Goal: Task Accomplishment & Management: Use online tool/utility

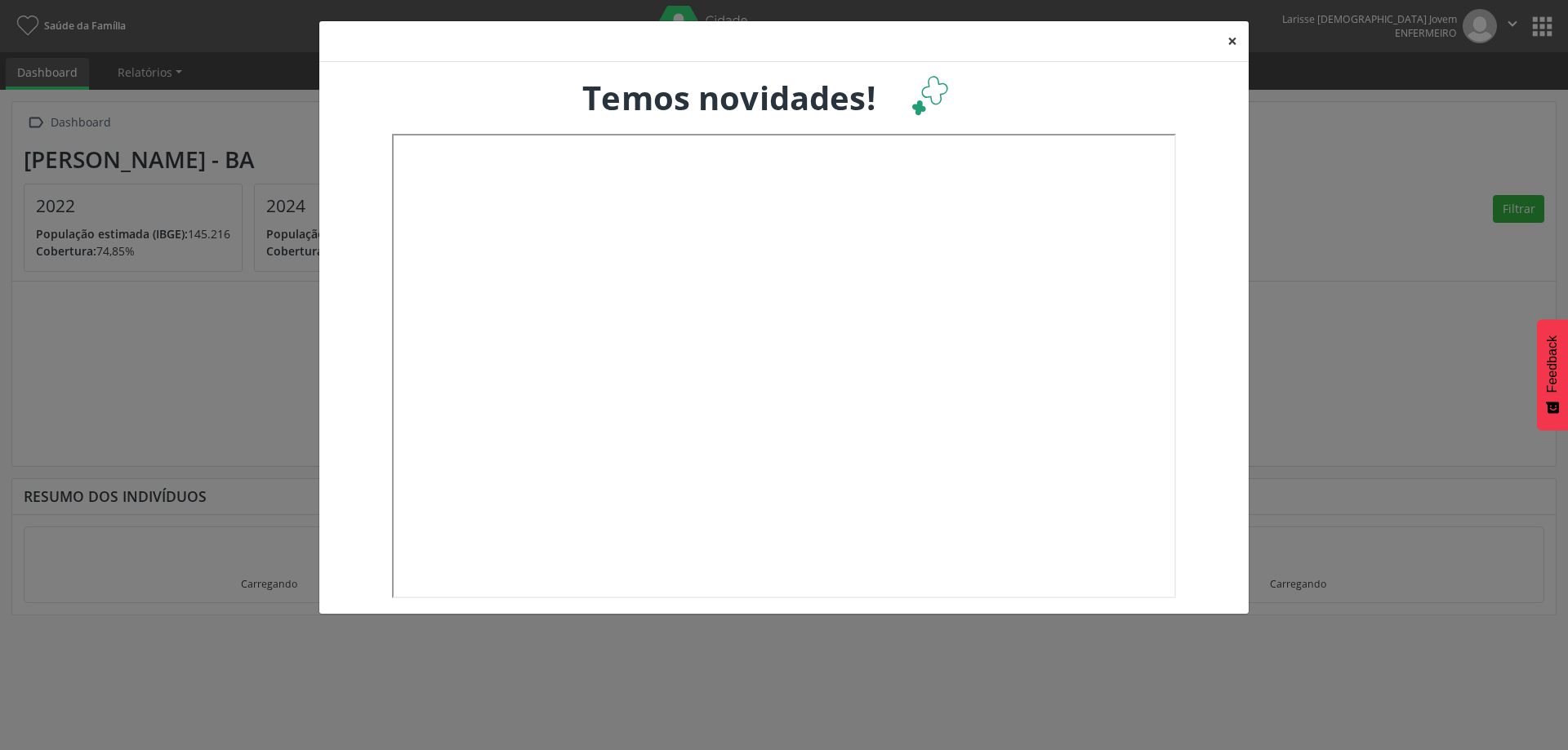
click at [1234, 38] on button "×" at bounding box center [1232, 41] width 33 height 40
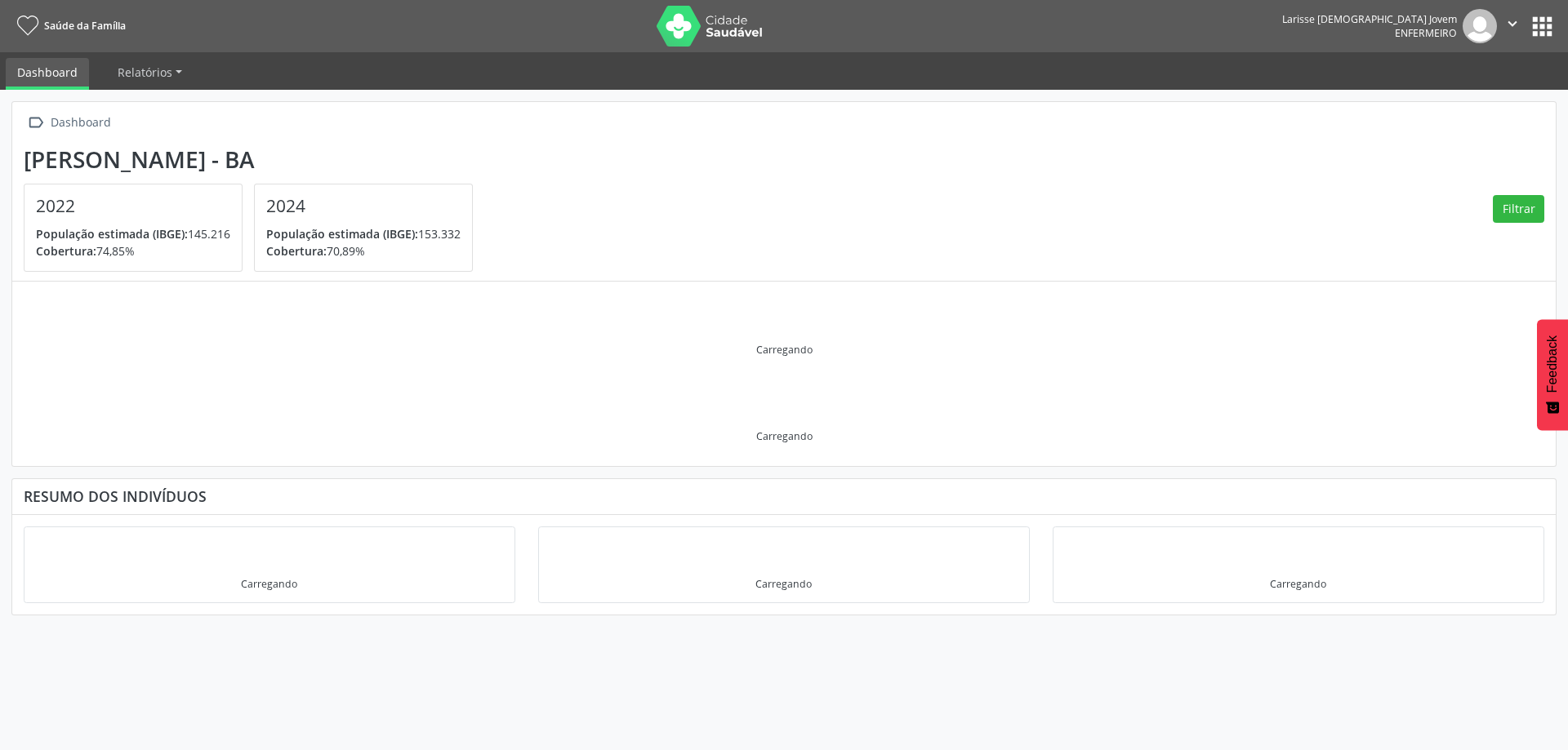
click at [1552, 22] on button "apps" at bounding box center [1542, 26] width 29 height 29
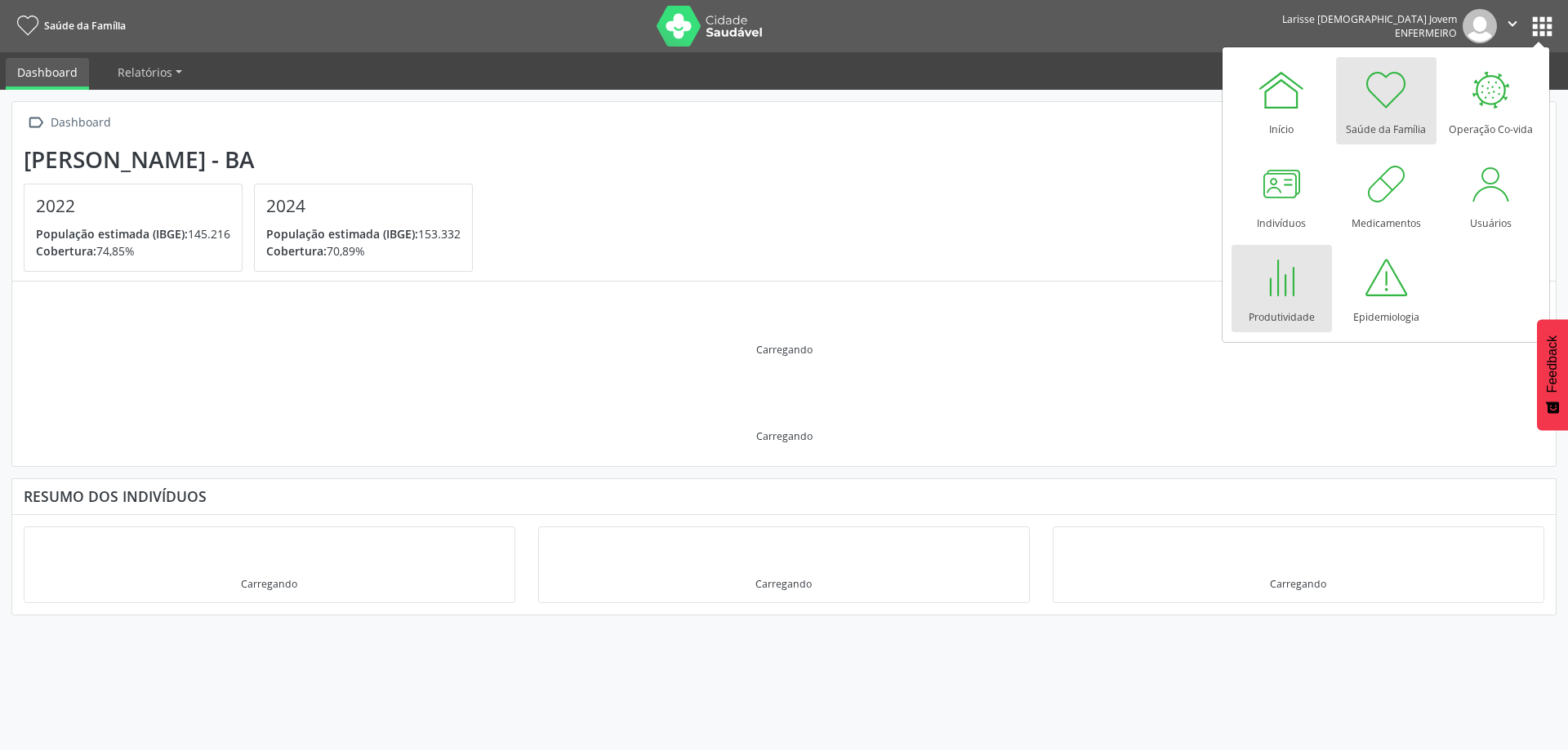
click at [1308, 293] on link "Produtividade" at bounding box center [1281, 288] width 101 height 87
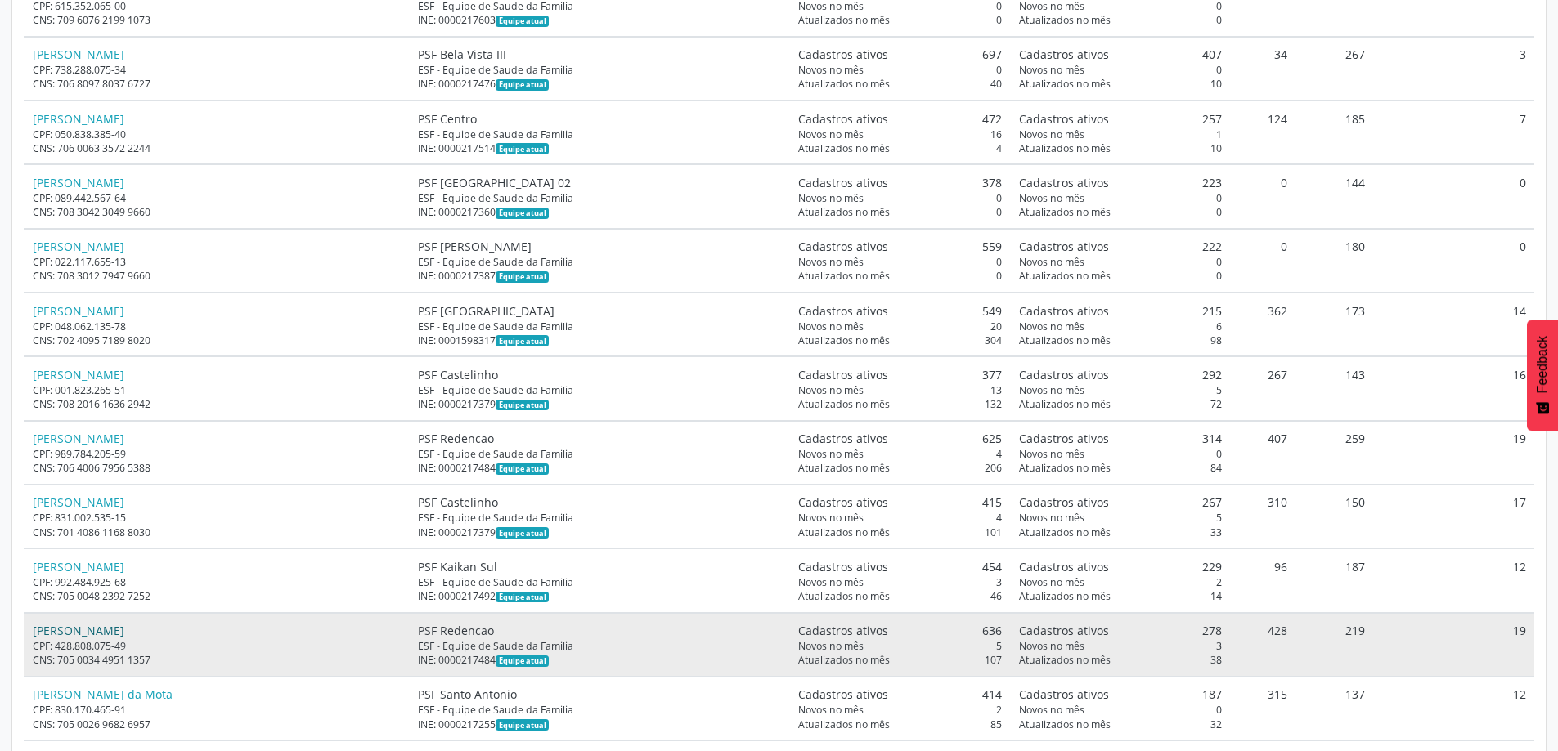
scroll to position [1227, 0]
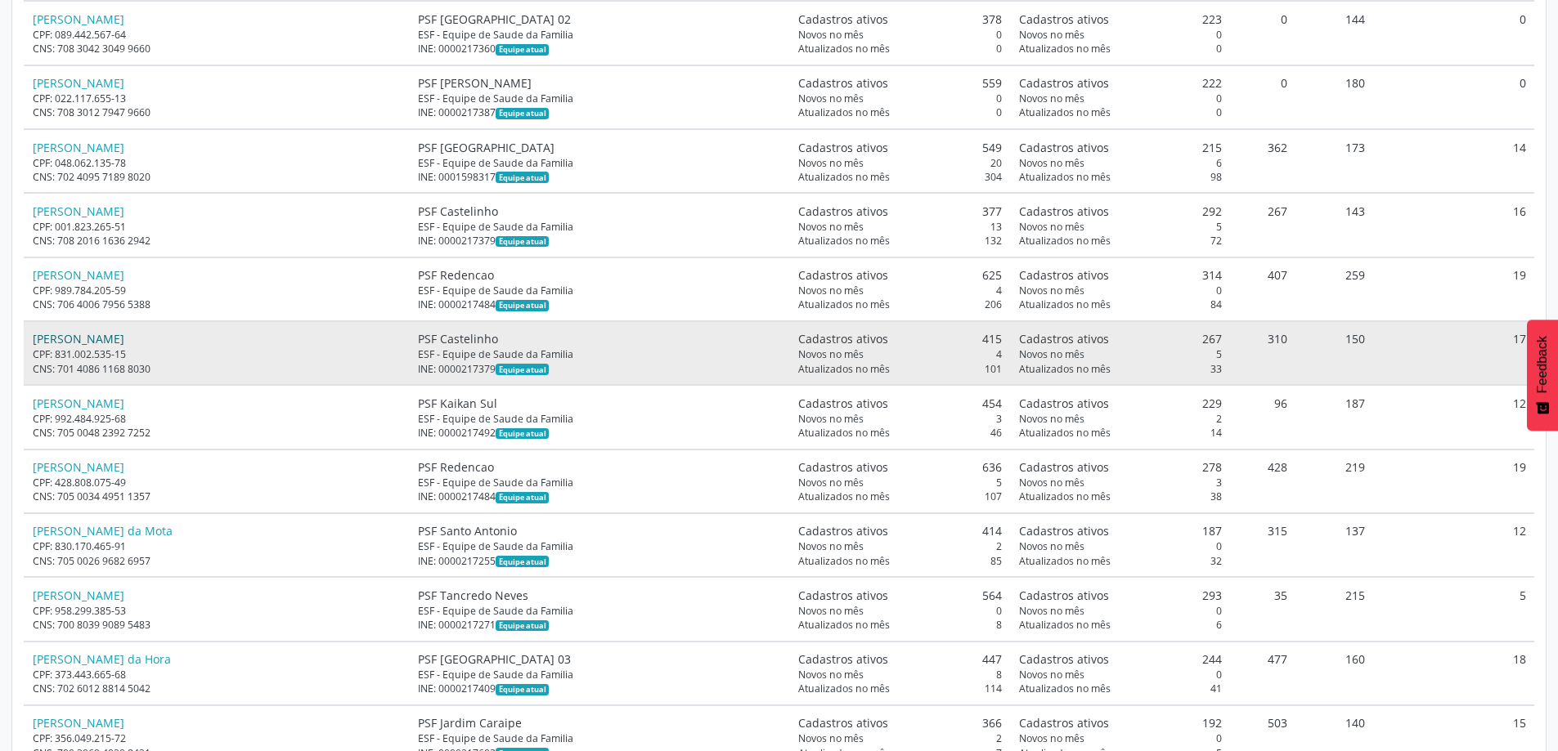
click at [117, 344] on link "[PERSON_NAME]" at bounding box center [79, 339] width 92 height 16
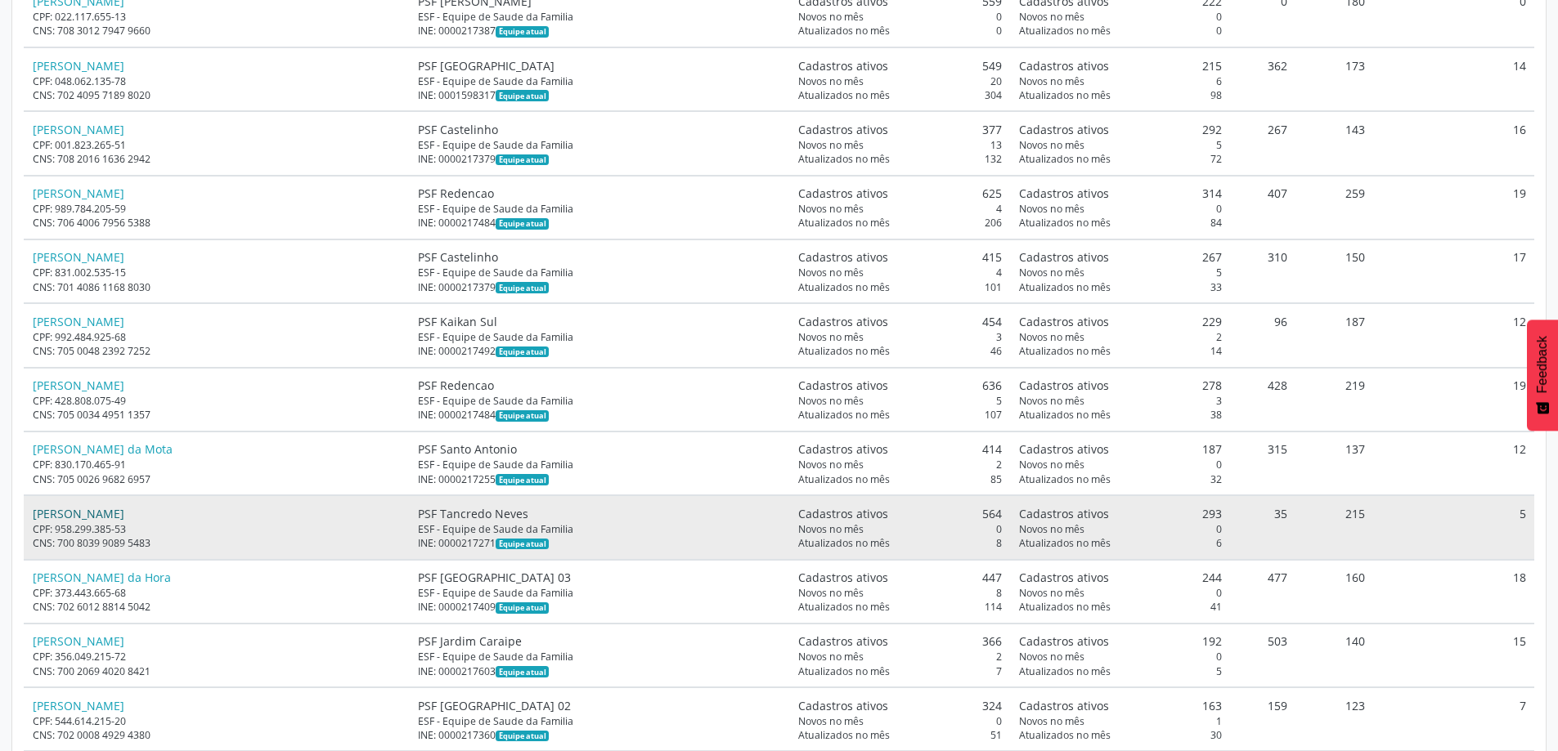
scroll to position [1063, 0]
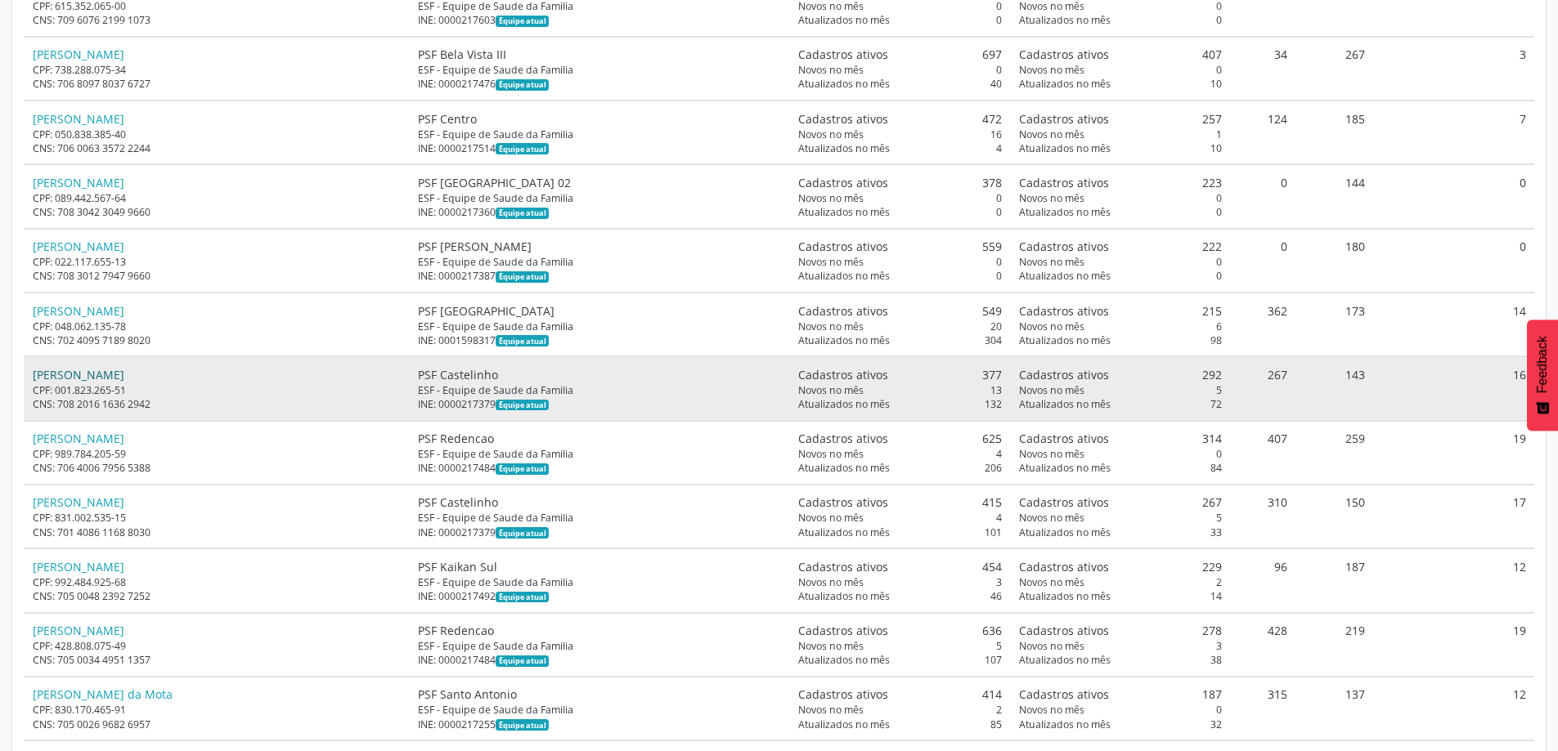
click at [101, 379] on link "[PERSON_NAME]" at bounding box center [79, 375] width 92 height 16
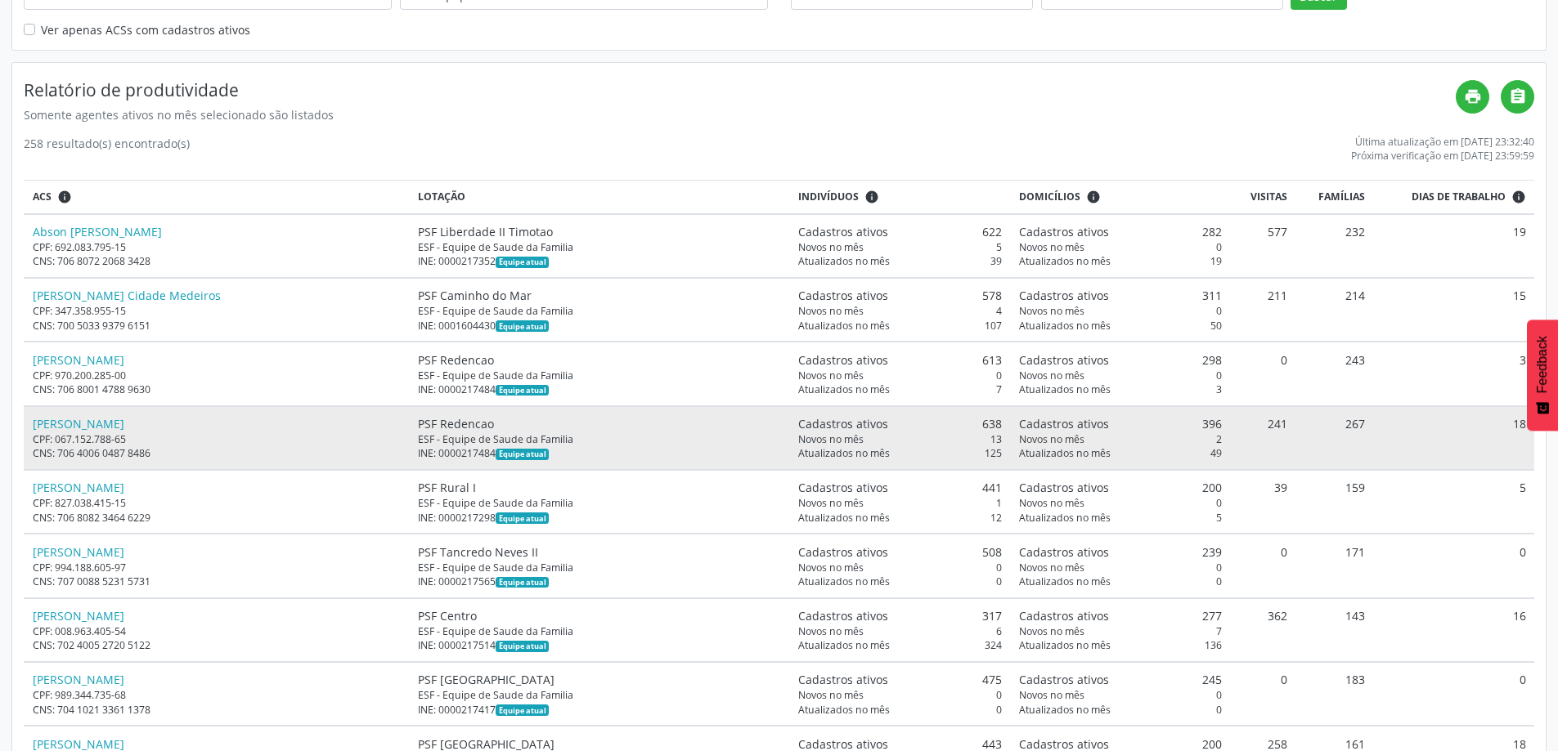
scroll to position [0, 0]
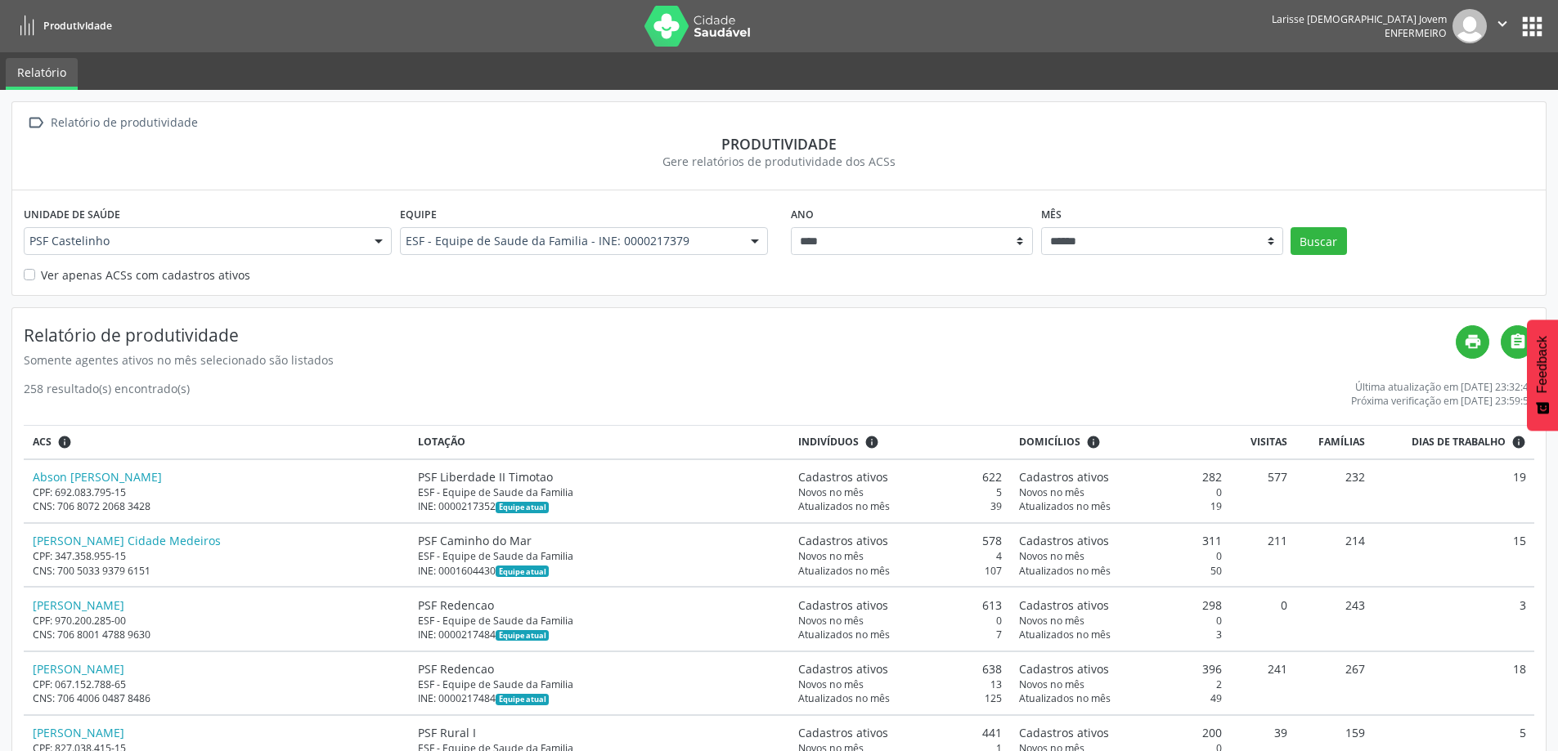
click at [164, 275] on label "Ver apenas ACSs com cadastros ativos" at bounding box center [145, 275] width 209 height 17
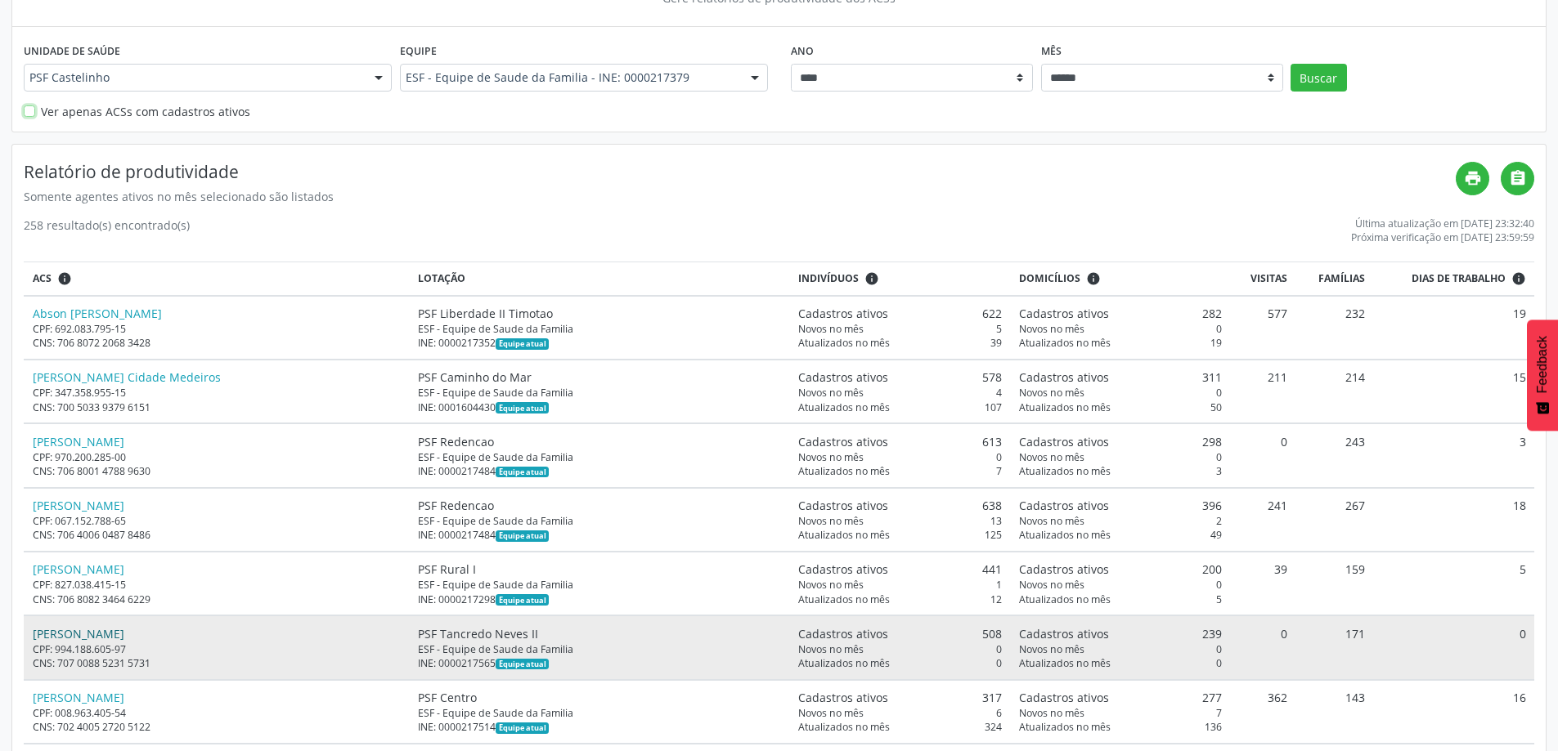
scroll to position [82, 0]
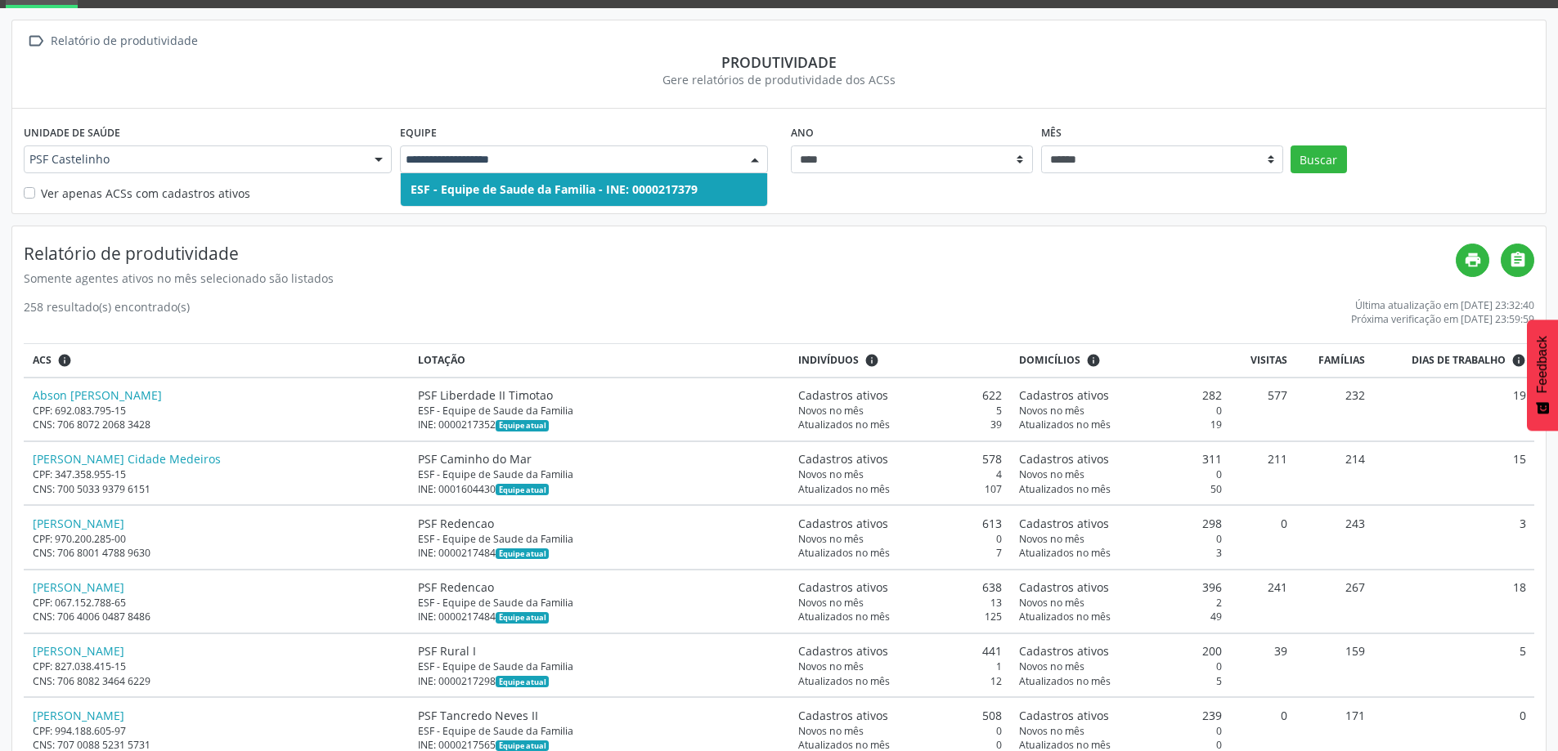
click at [679, 206] on div "ESF - Equipe de Saude da Familia - INE: 0000217379 Nenhum resultado encontrado …" at bounding box center [584, 190] width 368 height 34
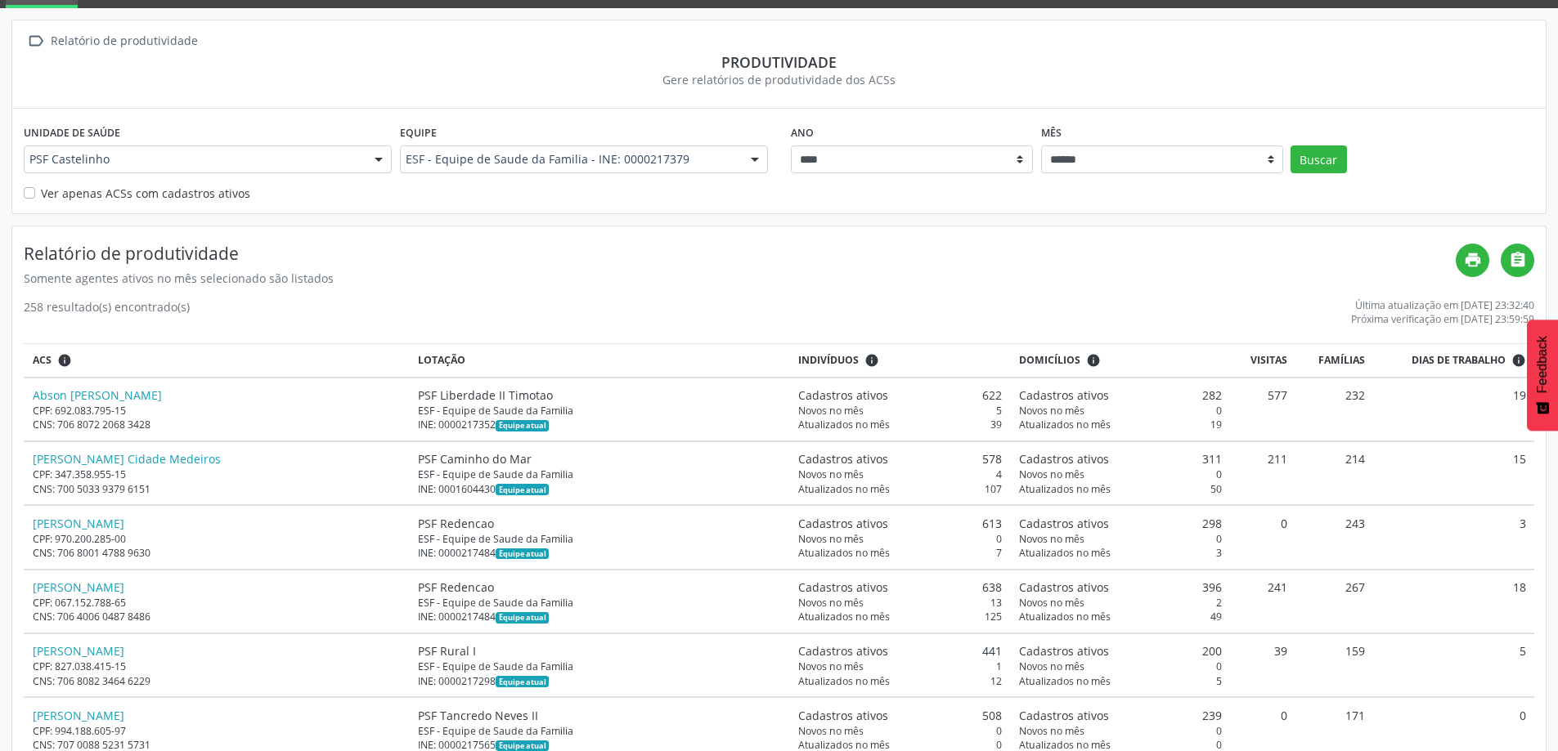
click at [544, 268] on div "Relatório de produtividade Somente agentes ativos no mês selecionado são listad…" at bounding box center [740, 265] width 1432 height 43
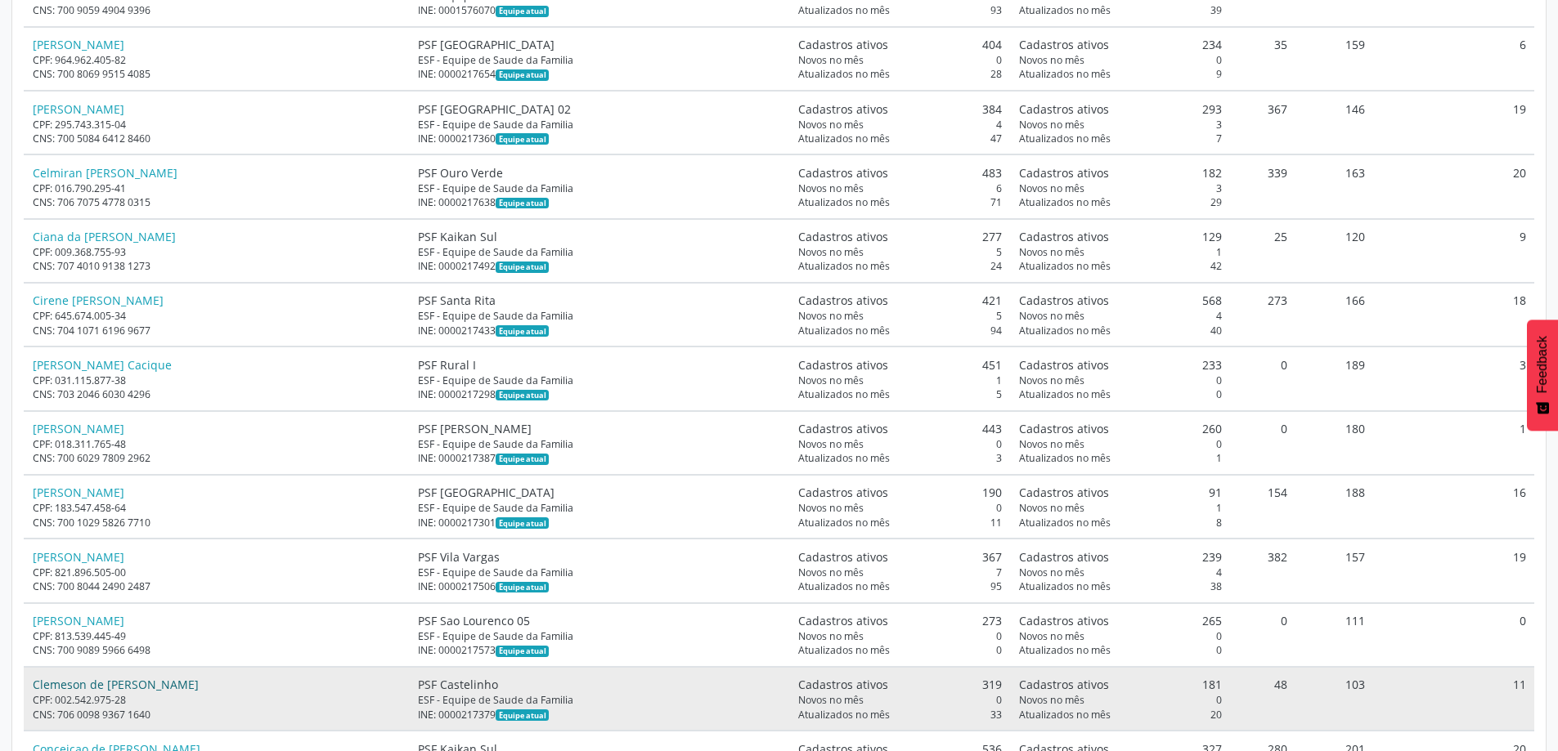
scroll to position [2453, 0]
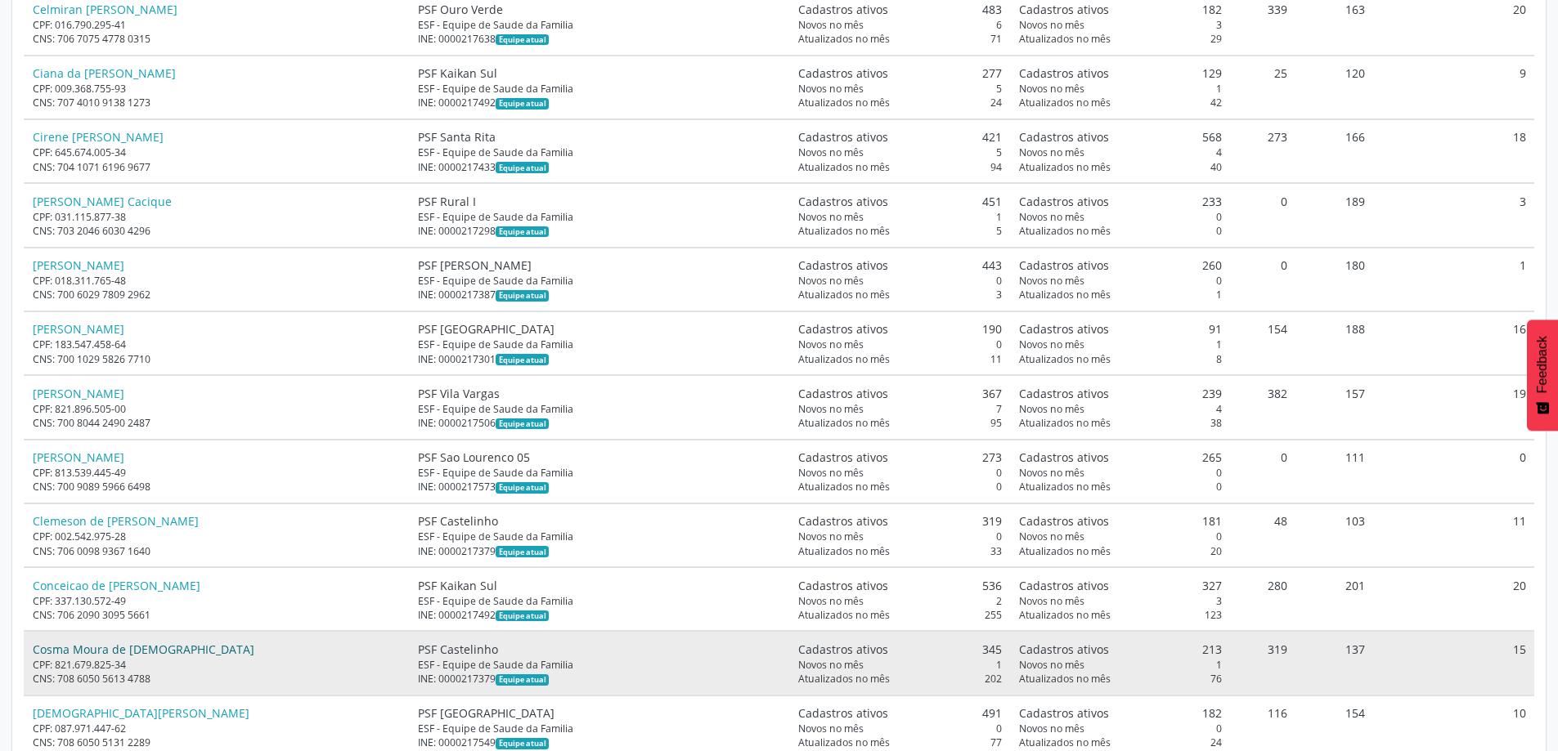
click at [88, 648] on link "Cosma Moura de [DEMOGRAPHIC_DATA]" at bounding box center [144, 650] width 222 height 16
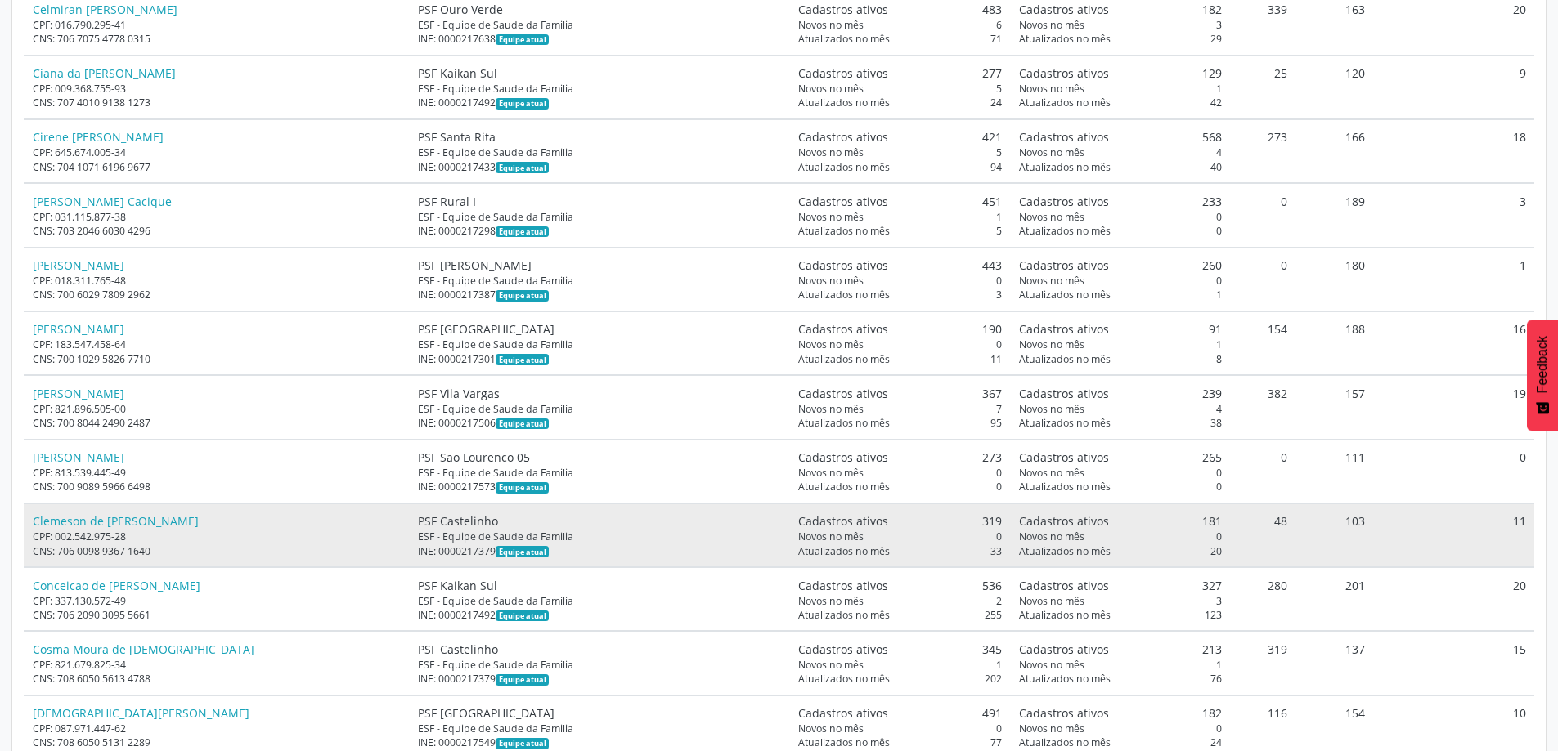
scroll to position [2617, 0]
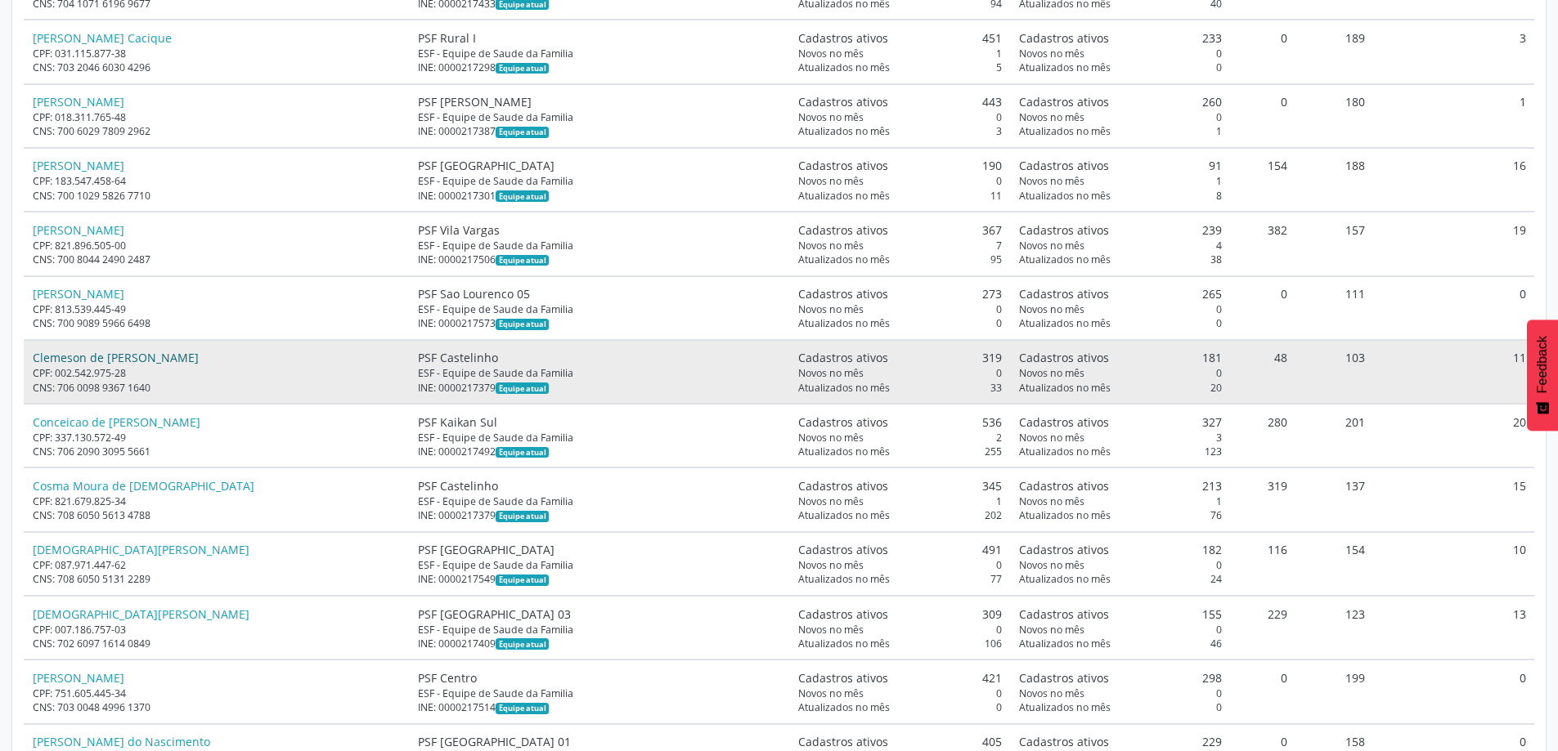
click at [141, 358] on link "Clemeson de [PERSON_NAME]" at bounding box center [116, 358] width 166 height 16
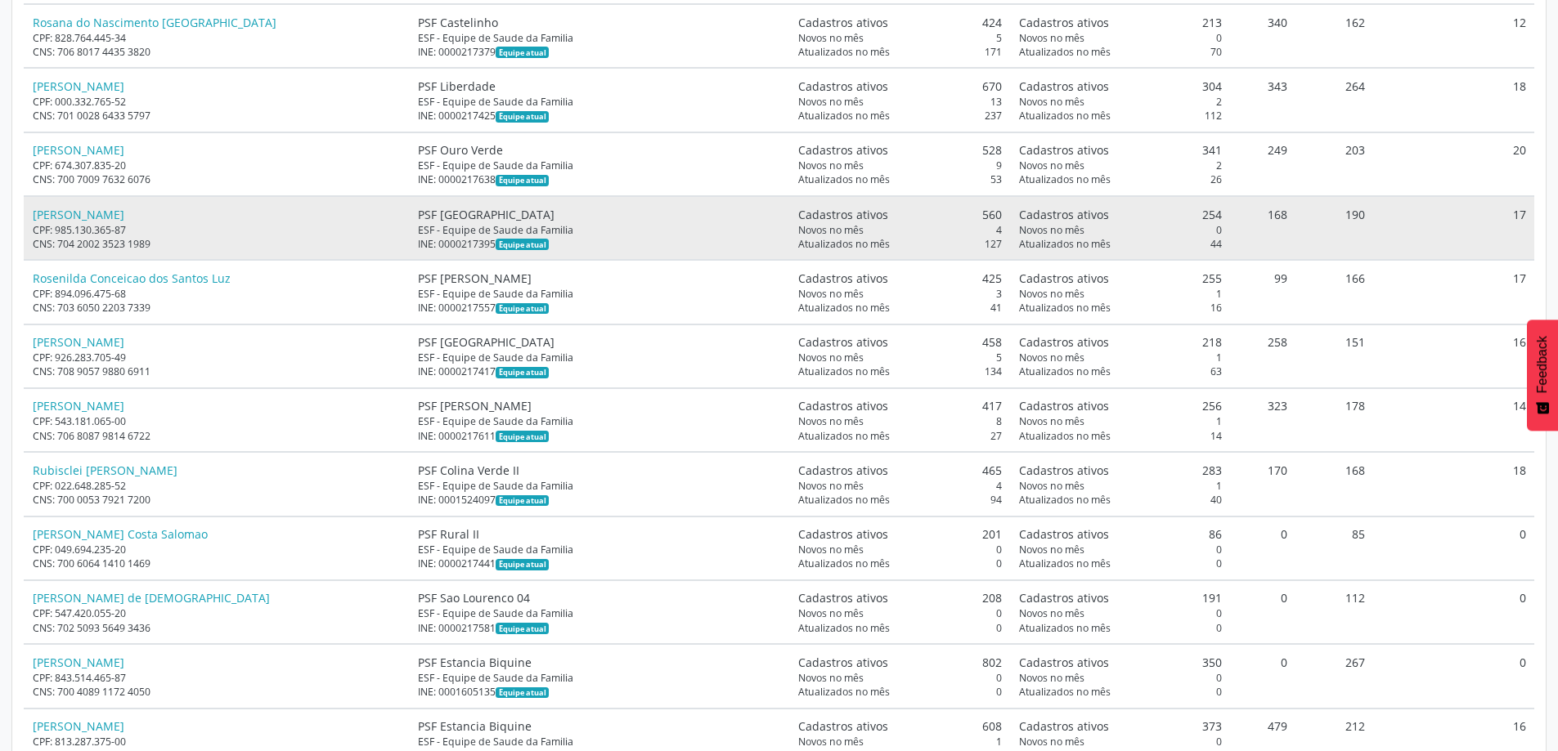
scroll to position [14392, 0]
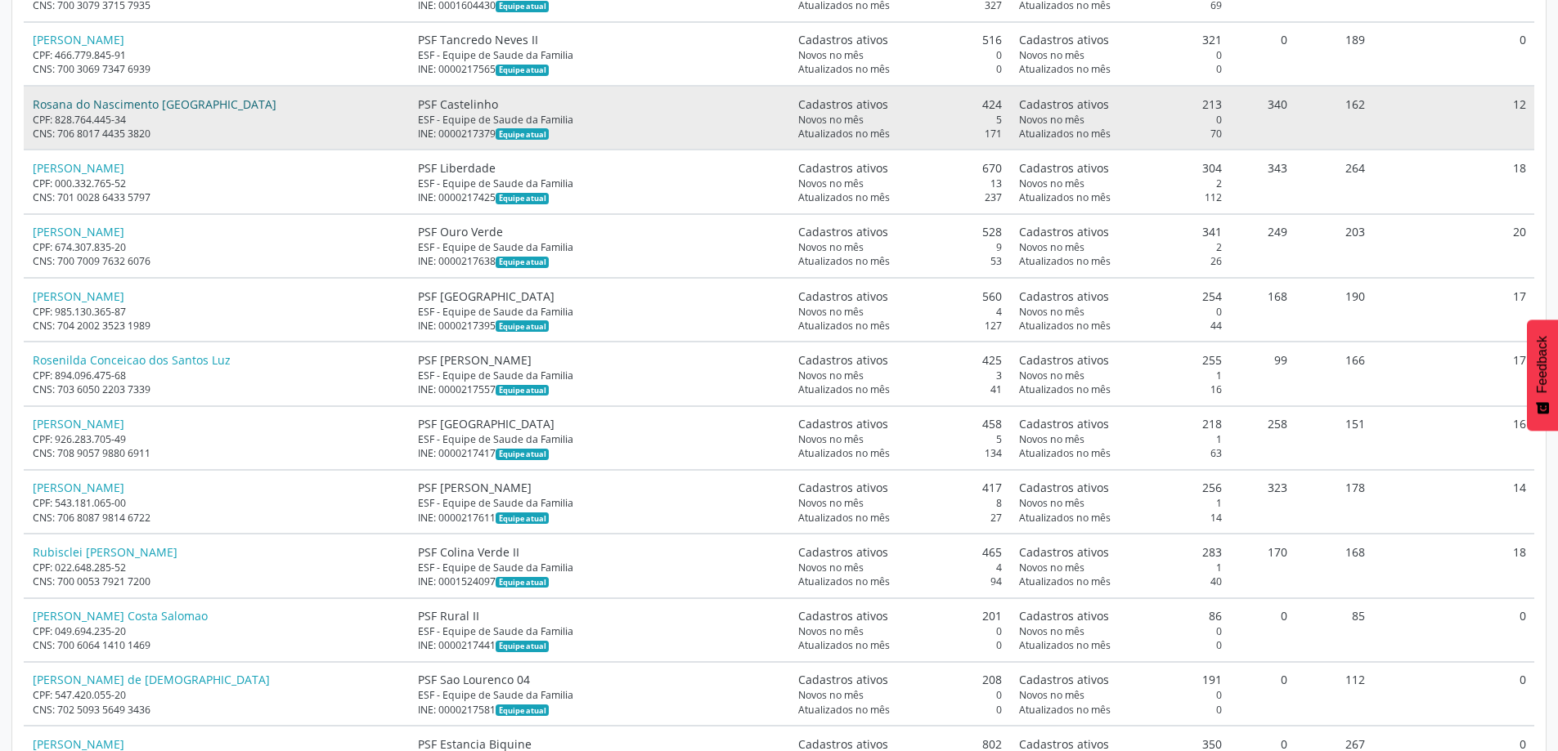
click at [157, 105] on link "Rosana do Nascimento [GEOGRAPHIC_DATA]" at bounding box center [155, 104] width 244 height 16
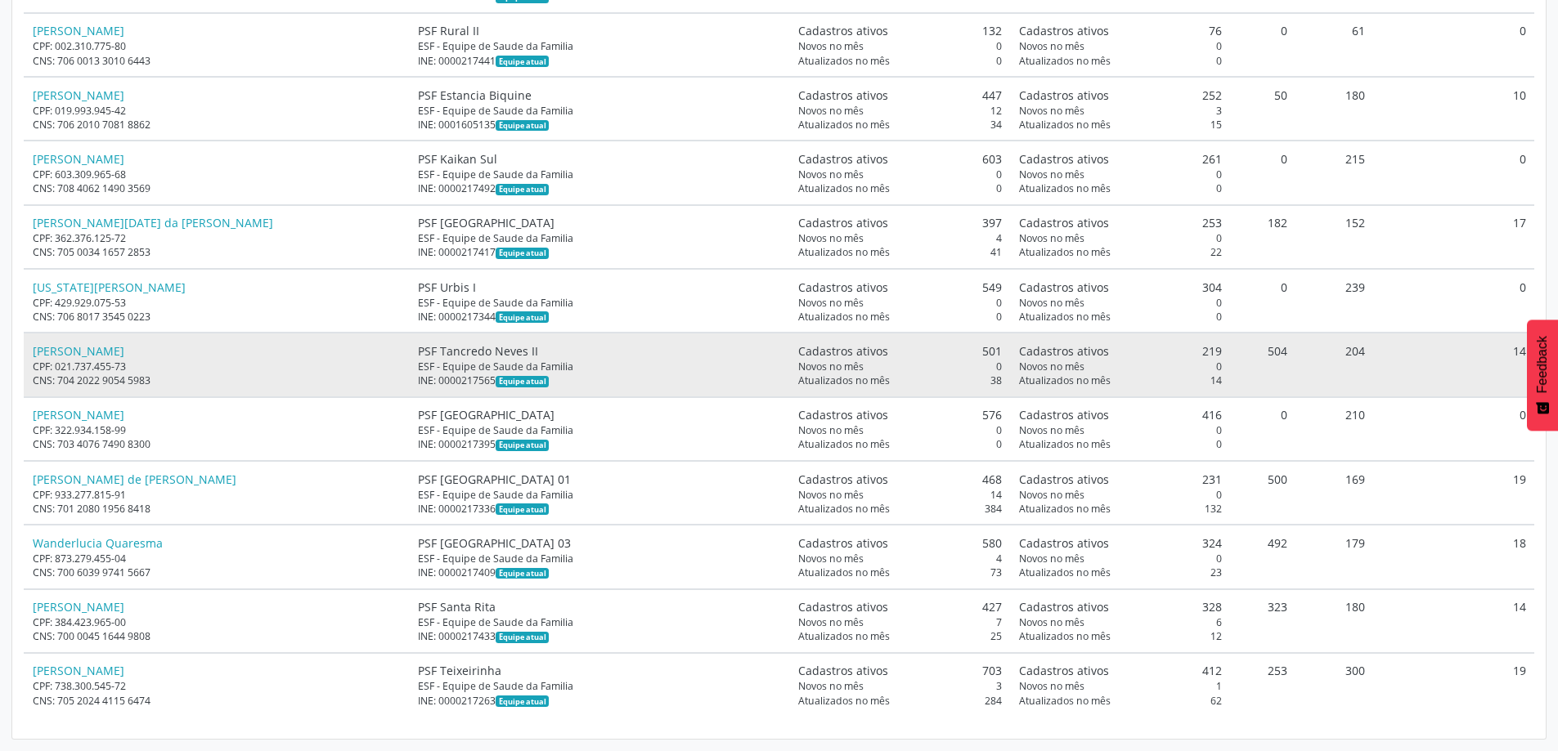
scroll to position [16012, 0]
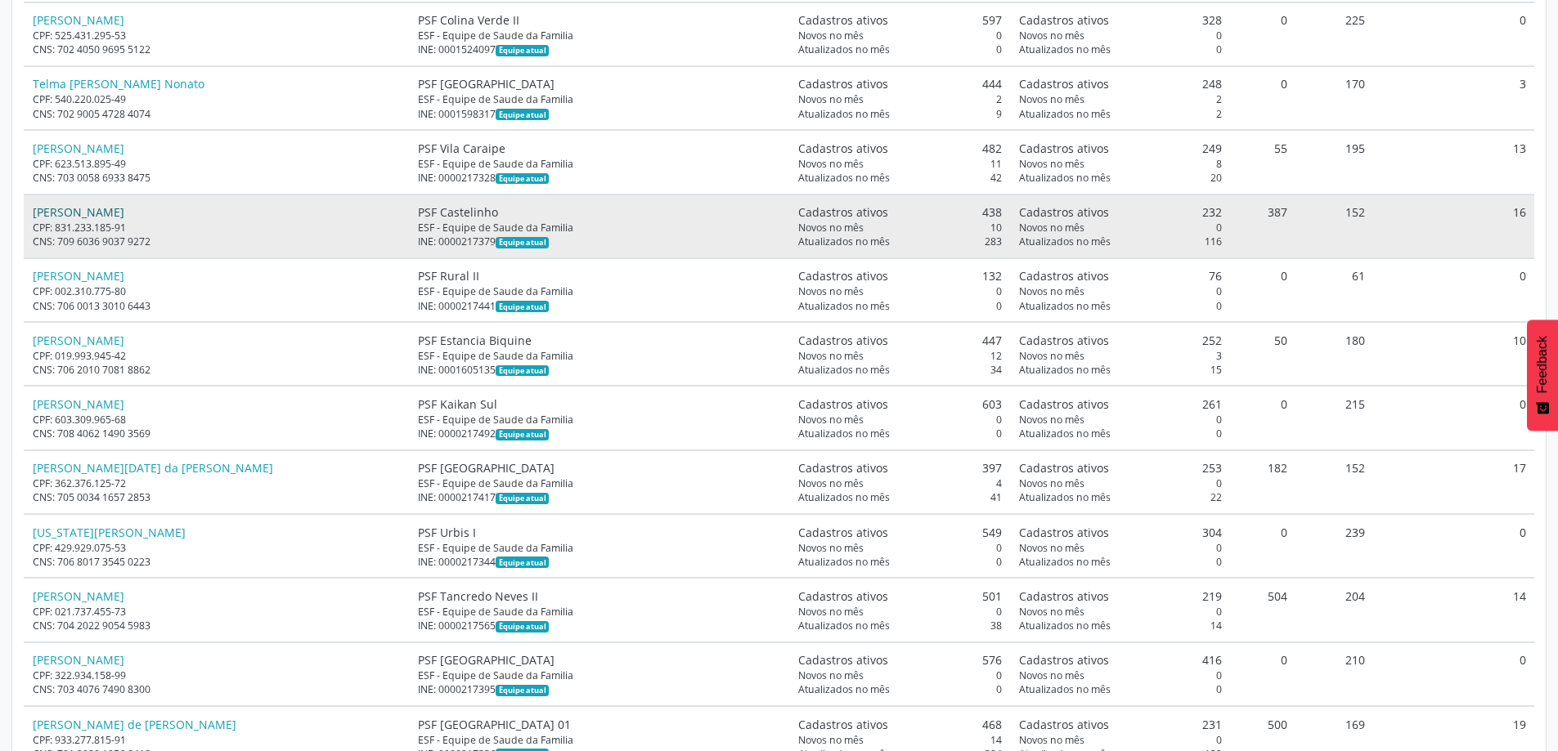
click at [117, 210] on link "[PERSON_NAME]" at bounding box center [79, 212] width 92 height 16
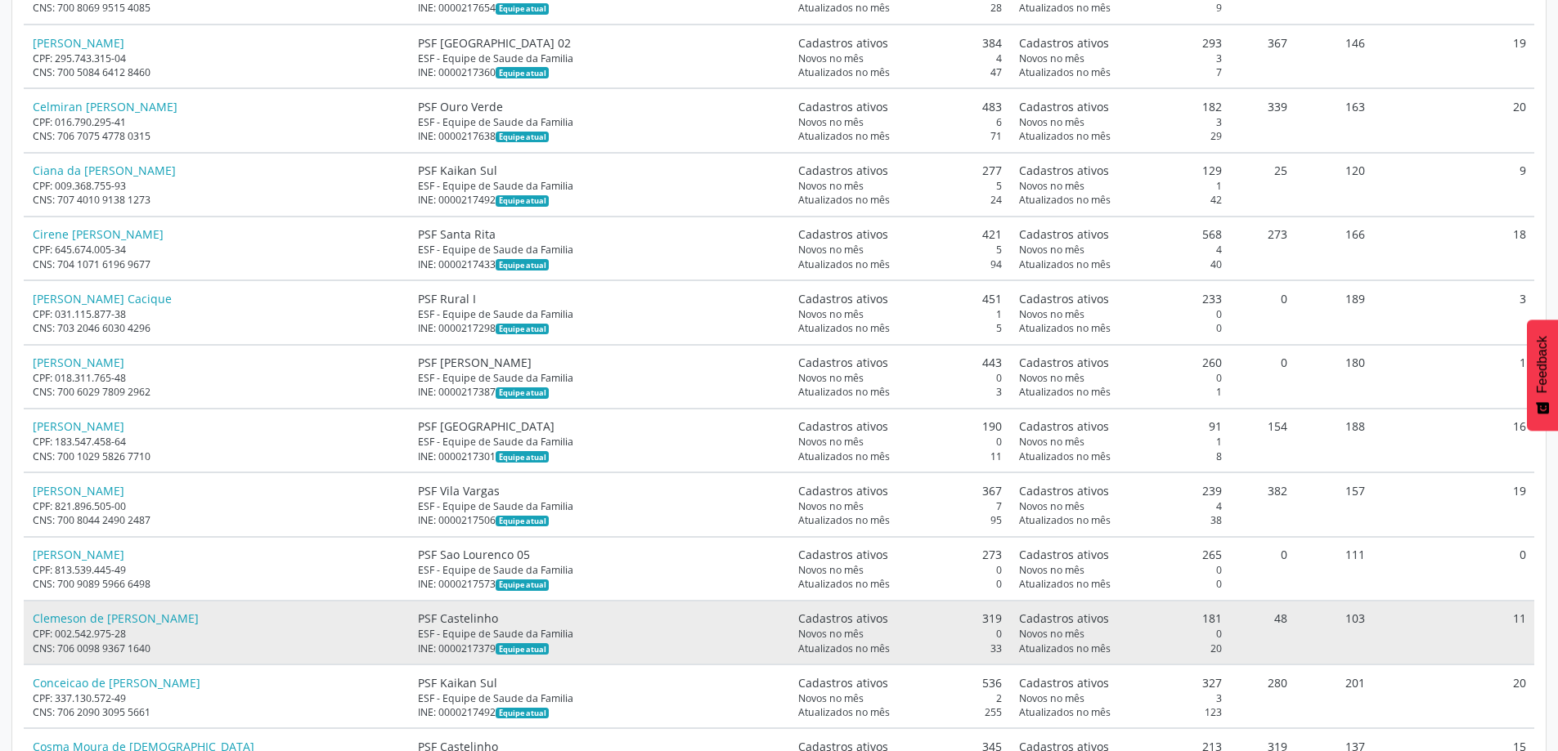
scroll to position [2438, 0]
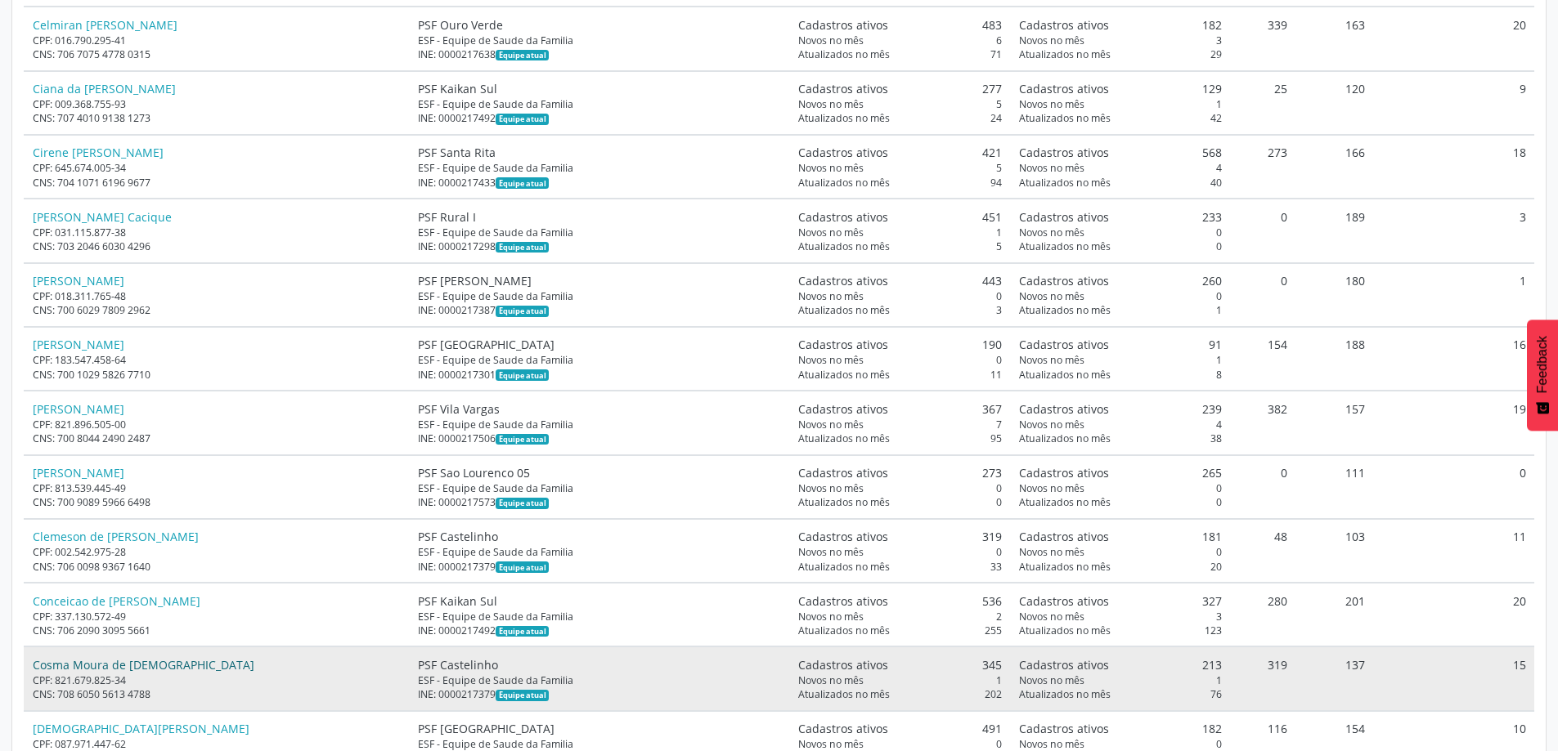
click at [114, 668] on link "Cosma Moura de [DEMOGRAPHIC_DATA]" at bounding box center [144, 665] width 222 height 16
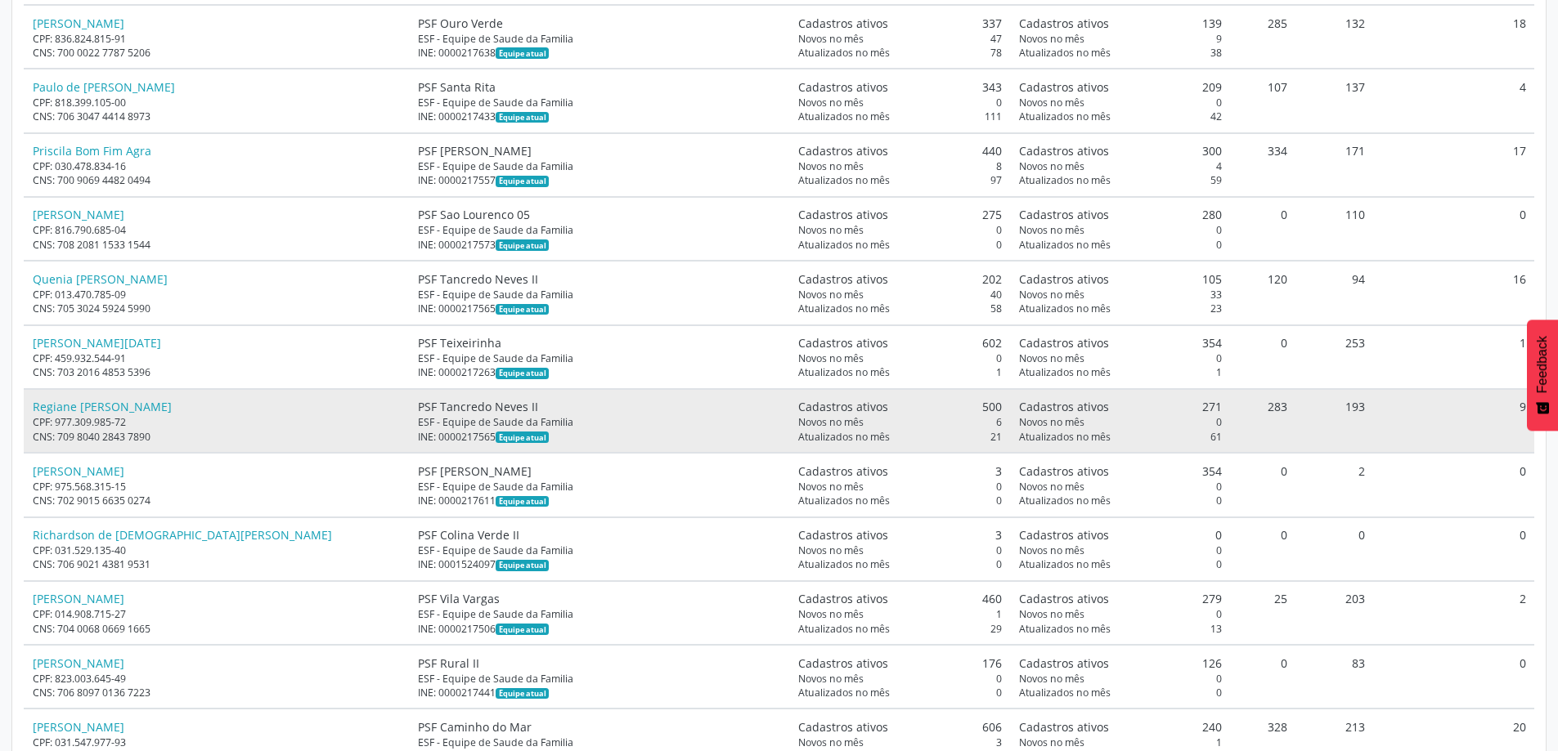
scroll to position [13804, 0]
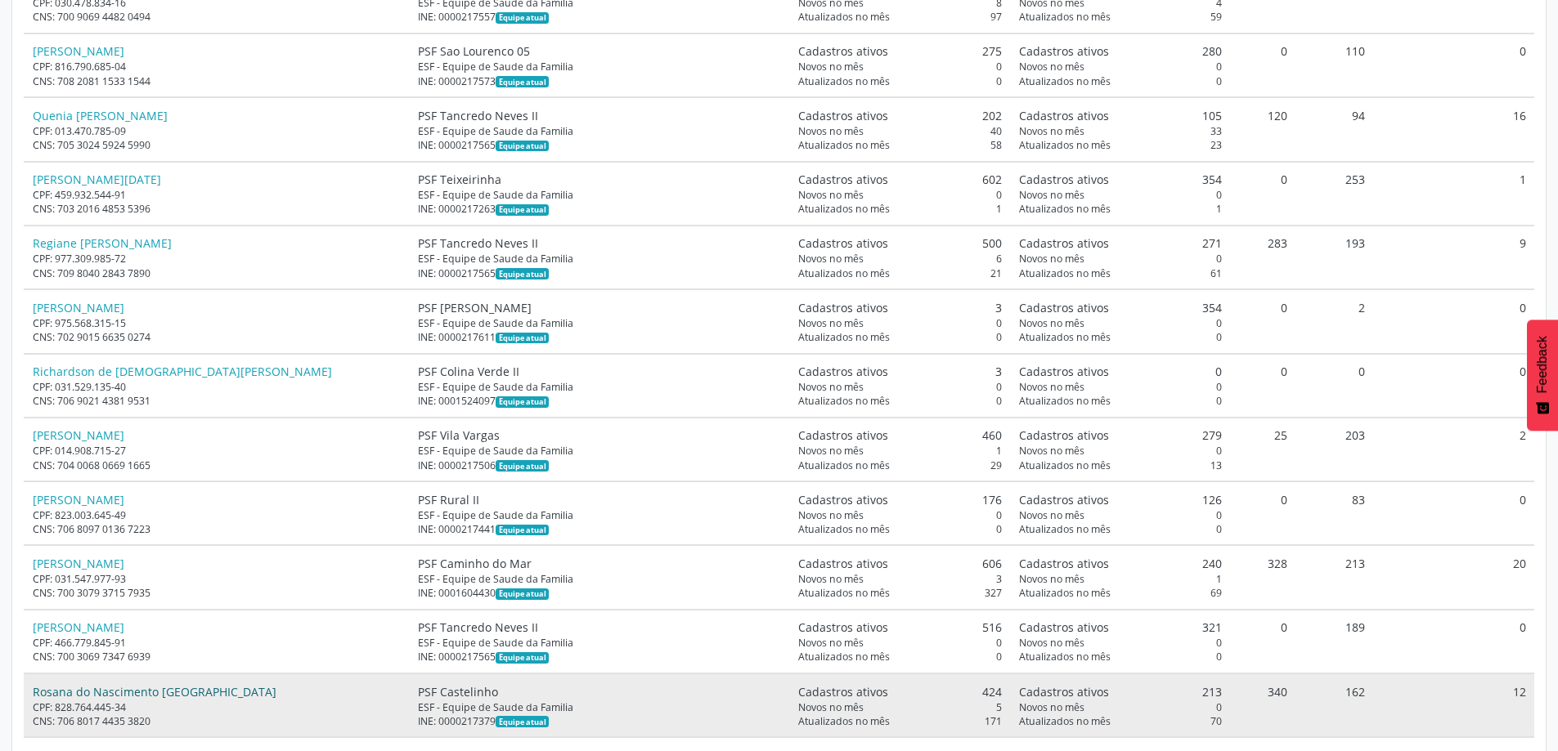
click at [133, 696] on link "Rosana do Nascimento [GEOGRAPHIC_DATA]" at bounding box center [155, 692] width 244 height 16
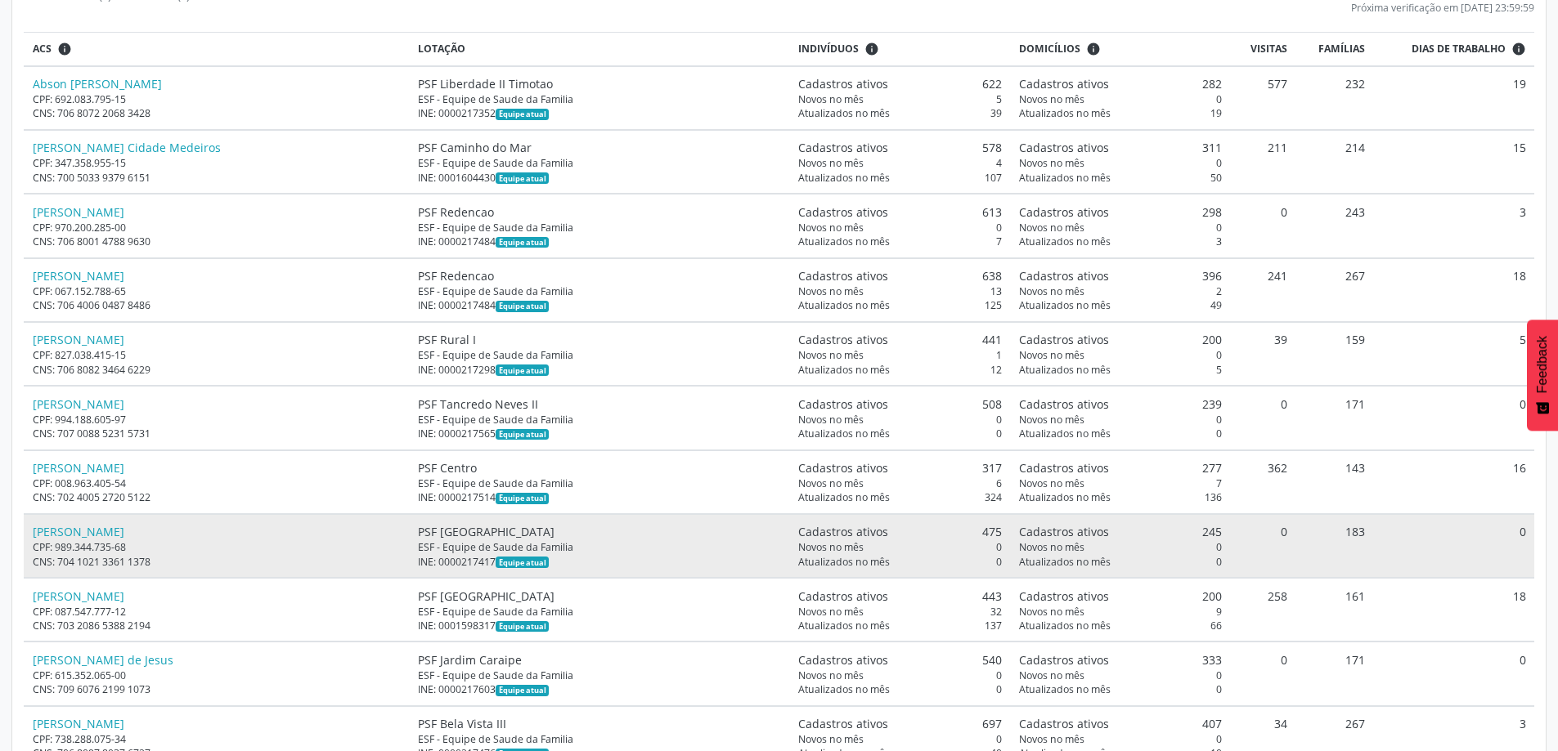
scroll to position [0, 0]
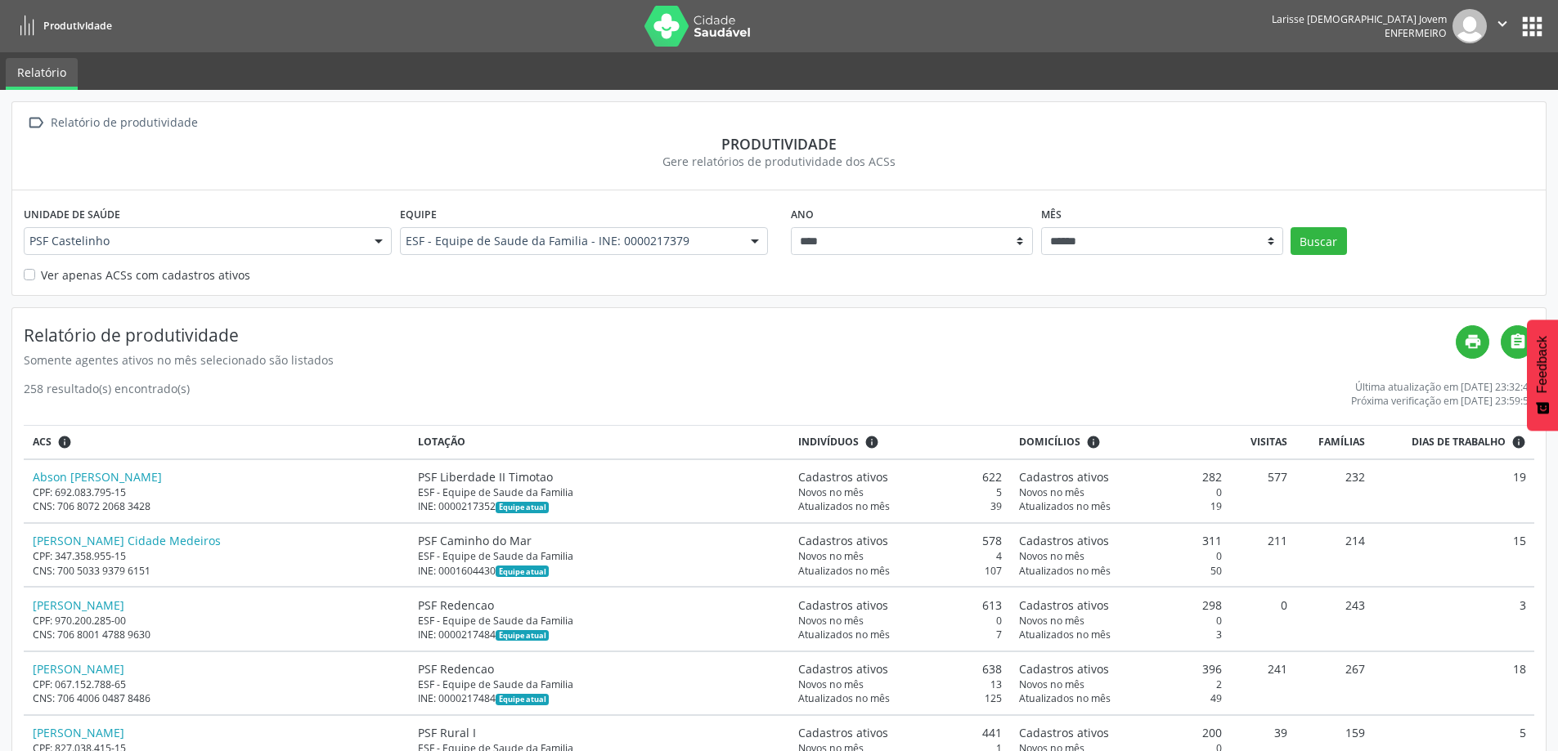
click at [1532, 28] on button "apps" at bounding box center [1532, 26] width 29 height 29
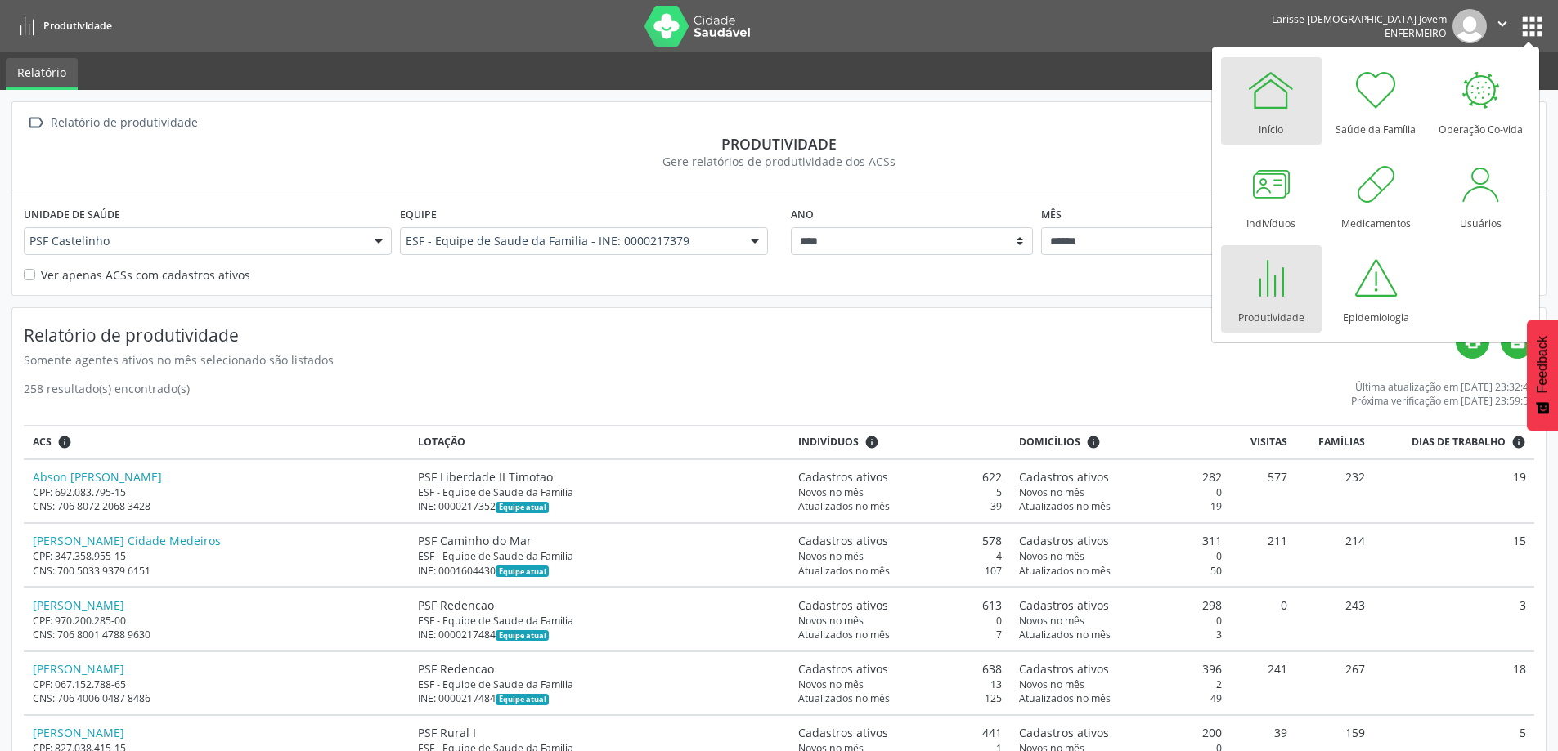
click at [1272, 84] on div at bounding box center [1270, 89] width 49 height 49
